Goal: Ask a question

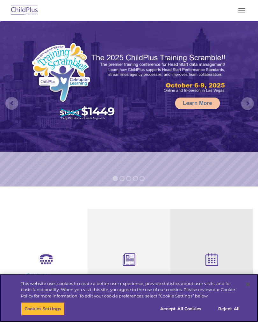
select select "MEDIUM"
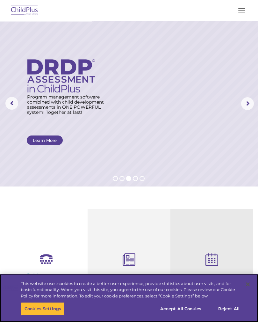
click at [186, 309] on button "Accept All Cookies" at bounding box center [181, 308] width 48 height 13
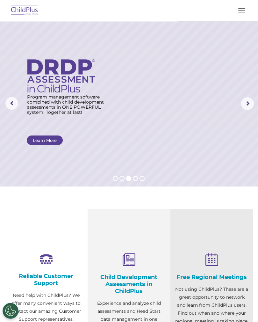
click at [244, 13] on button "button" at bounding box center [241, 10] width 13 height 10
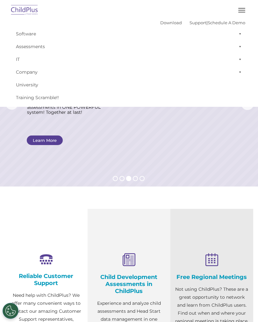
click at [241, 9] on button "button" at bounding box center [241, 10] width 13 height 10
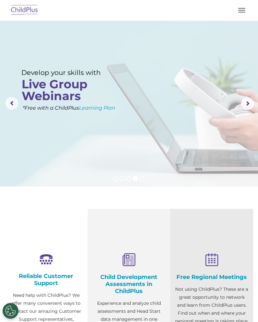
click at [237, 11] on button "button" at bounding box center [241, 10] width 13 height 10
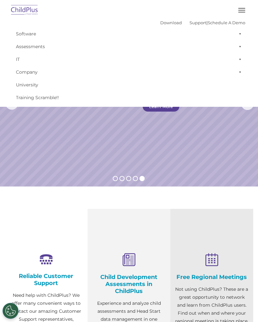
click at [241, 13] on button "button" at bounding box center [241, 10] width 13 height 10
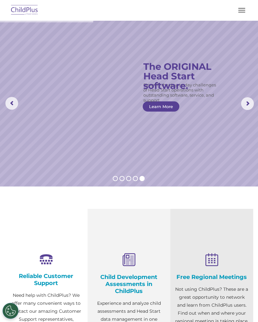
click at [244, 106] on rs-arrow at bounding box center [247, 103] width 13 height 13
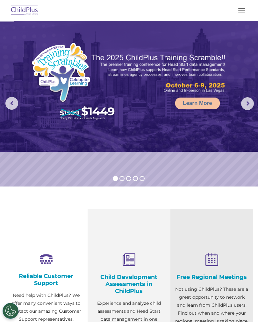
click at [247, 105] on rs-arrow at bounding box center [247, 103] width 13 height 13
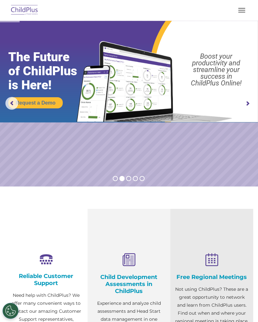
click at [245, 104] on rs-arrow at bounding box center [247, 103] width 13 height 13
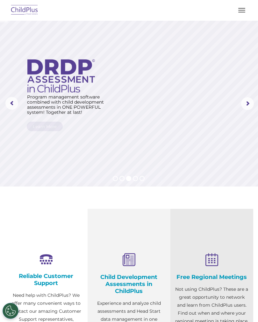
click at [245, 105] on rs-arrow at bounding box center [247, 103] width 13 height 13
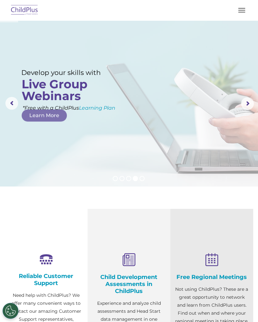
click at [240, 12] on span "button" at bounding box center [241, 12] width 7 height 1
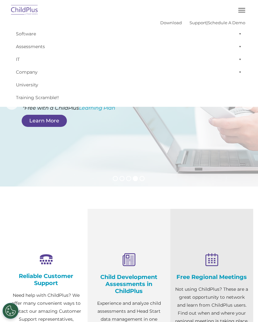
click at [238, 74] on span at bounding box center [239, 72] width 6 height 13
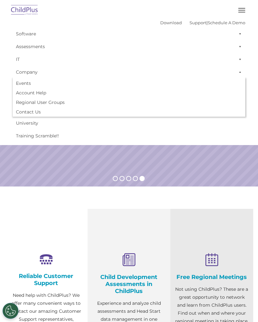
click at [238, 74] on span at bounding box center [239, 72] width 6 height 13
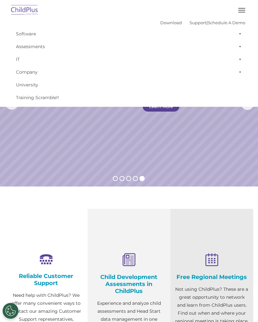
click at [240, 56] on span at bounding box center [239, 59] width 6 height 13
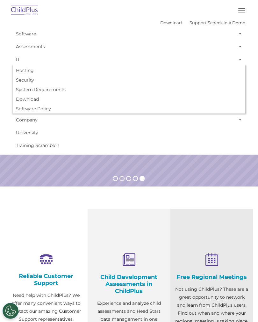
click at [236, 63] on span at bounding box center [239, 59] width 6 height 13
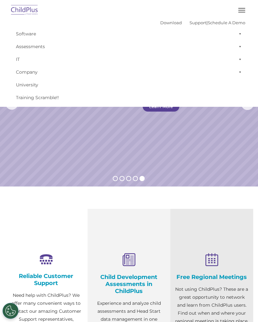
click at [239, 42] on span at bounding box center [239, 46] width 6 height 13
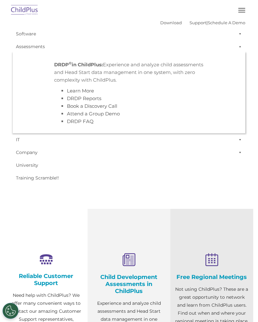
click at [237, 44] on span at bounding box center [239, 46] width 6 height 13
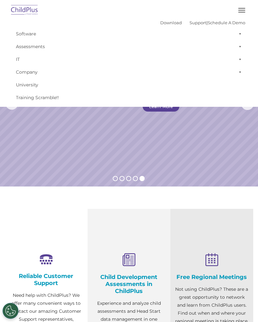
click at [238, 33] on span at bounding box center [239, 33] width 6 height 13
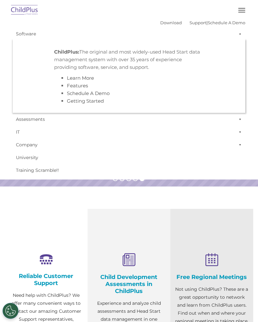
click at [236, 36] on span at bounding box center [239, 33] width 6 height 13
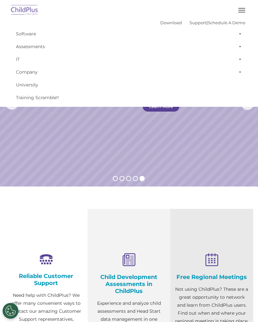
click at [241, 11] on button "button" at bounding box center [241, 10] width 13 height 10
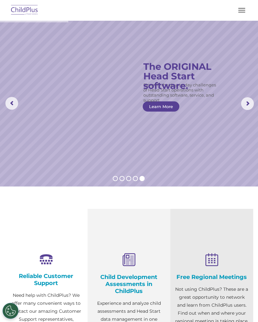
click at [238, 11] on button "button" at bounding box center [241, 10] width 13 height 10
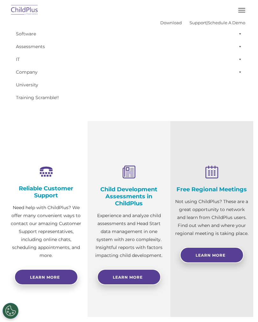
scroll to position [62, 0]
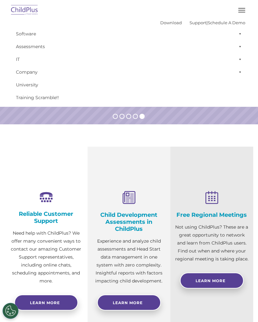
click at [239, 11] on button "button" at bounding box center [241, 10] width 13 height 10
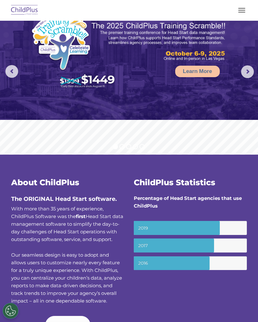
click at [236, 13] on button "button" at bounding box center [241, 10] width 13 height 10
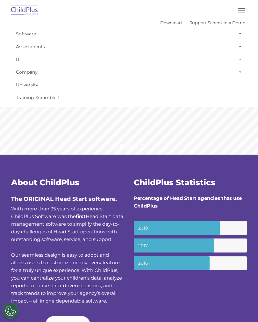
click at [236, 39] on span at bounding box center [239, 33] width 6 height 13
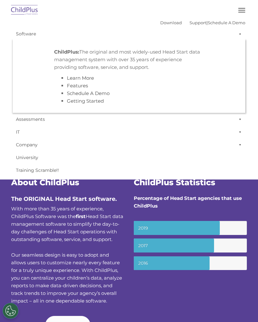
click at [239, 36] on span at bounding box center [239, 33] width 6 height 13
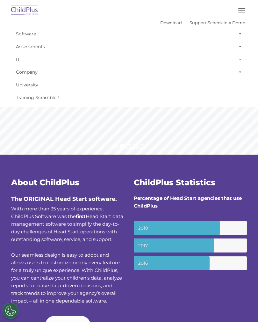
click at [239, 49] on span at bounding box center [239, 46] width 6 height 13
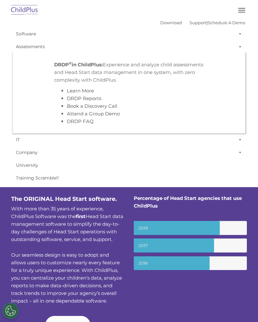
click at [236, 48] on span at bounding box center [239, 46] width 6 height 13
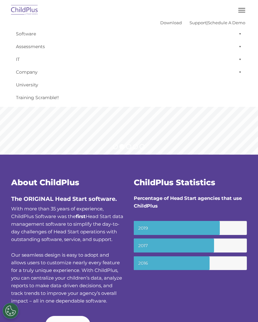
click at [237, 59] on span at bounding box center [239, 59] width 6 height 13
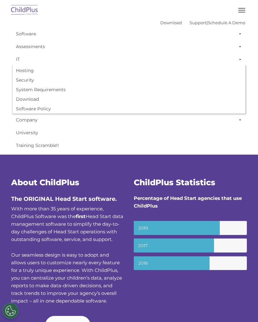
click at [239, 56] on span at bounding box center [239, 59] width 6 height 13
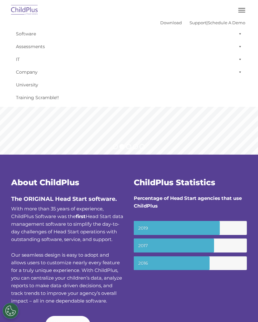
click at [239, 72] on span at bounding box center [239, 72] width 6 height 13
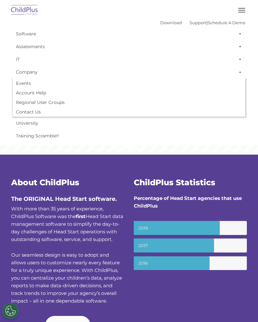
click at [238, 65] on span at bounding box center [239, 59] width 6 height 13
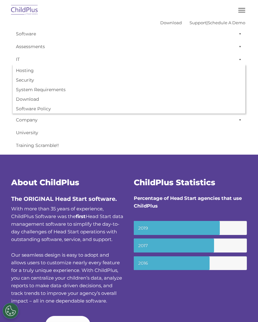
click at [240, 59] on span at bounding box center [239, 59] width 6 height 13
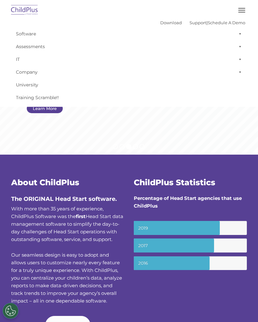
click at [236, 74] on span at bounding box center [239, 72] width 6 height 13
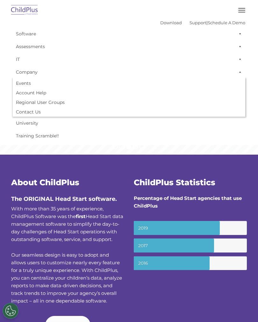
click at [25, 93] on link "Account Help" at bounding box center [129, 93] width 232 height 10
click at [239, 71] on span at bounding box center [239, 72] width 6 height 13
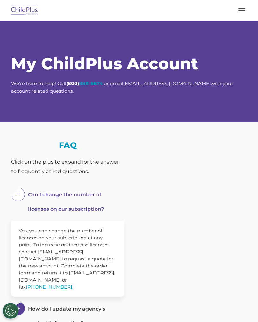
select select "MEDIUM"
